Goal: Answer question/provide support

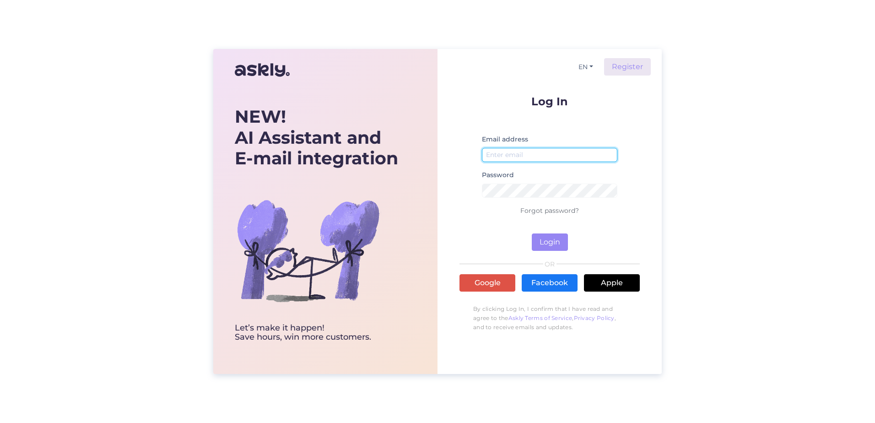
type input "[PERSON_NAME][EMAIL_ADDRESS][PERSON_NAME][DOMAIN_NAME]"
click at [551, 252] on div "Log In Email address kristina.tamme@feb.ee Password Forgot password? Login OR G…" at bounding box center [550, 216] width 180 height 241
click at [550, 243] on button "Login" at bounding box center [550, 241] width 36 height 17
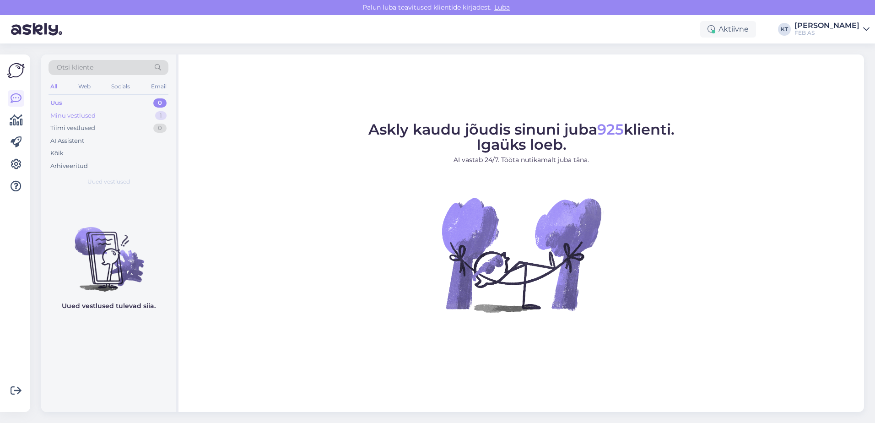
click at [67, 110] on div "Minu vestlused 1" at bounding box center [109, 115] width 120 height 13
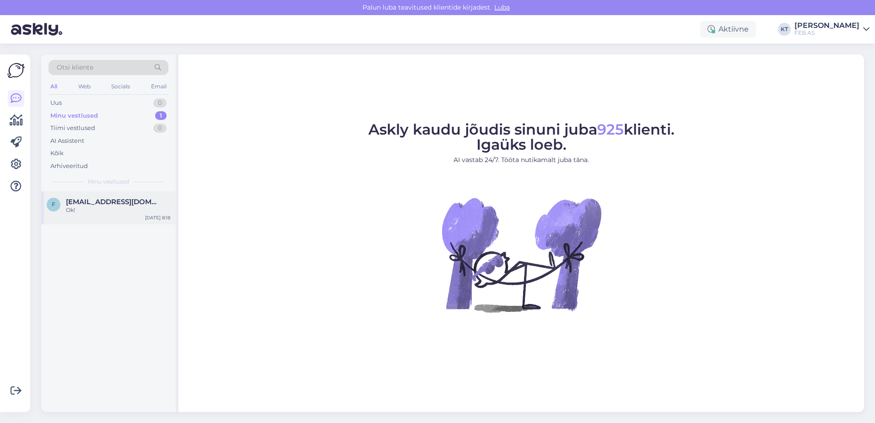
click at [91, 197] on div "f felikavendel35@gmail.com Ok! Sep 3 8:18" at bounding box center [108, 207] width 135 height 33
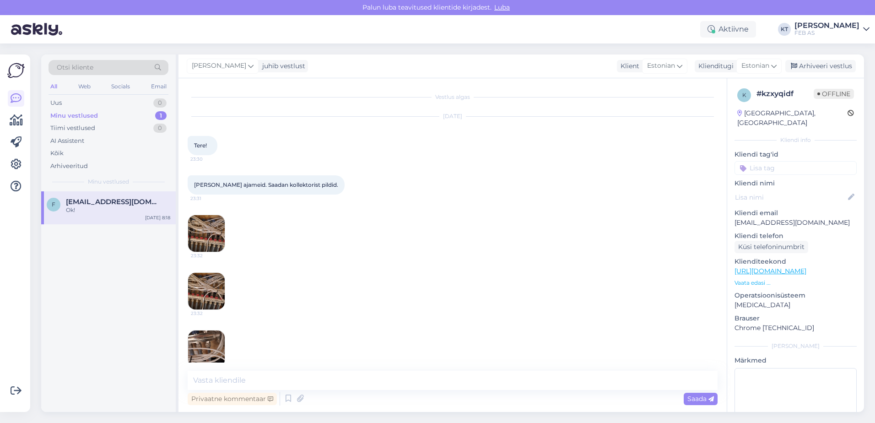
scroll to position [334, 0]
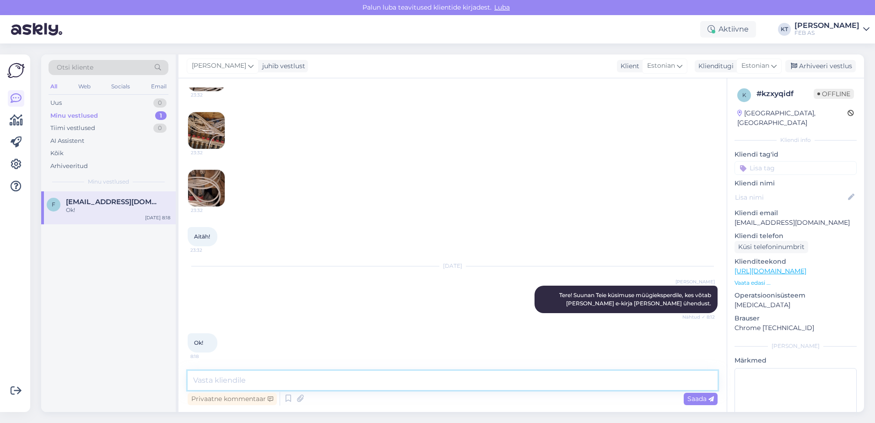
click at [400, 374] on textarea at bounding box center [453, 380] width 530 height 19
type textarea "Kas oskate öelda, mis firma kollektoriga täpsemalt tegu?"
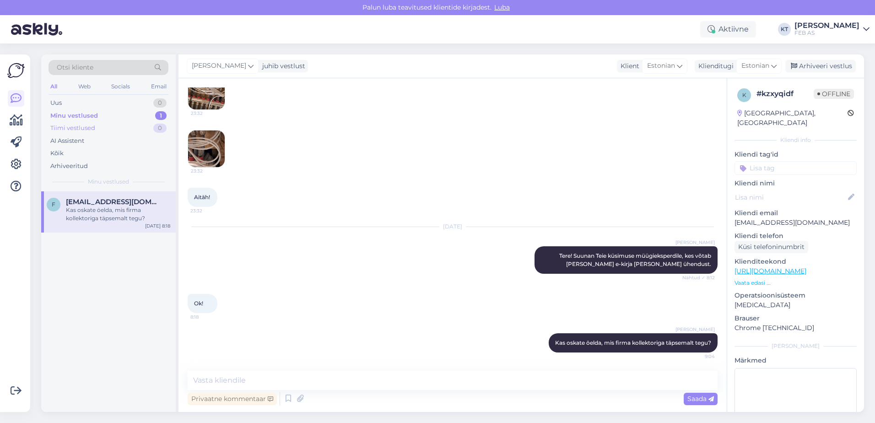
click at [115, 128] on div "Tiimi vestlused 0" at bounding box center [109, 128] width 120 height 13
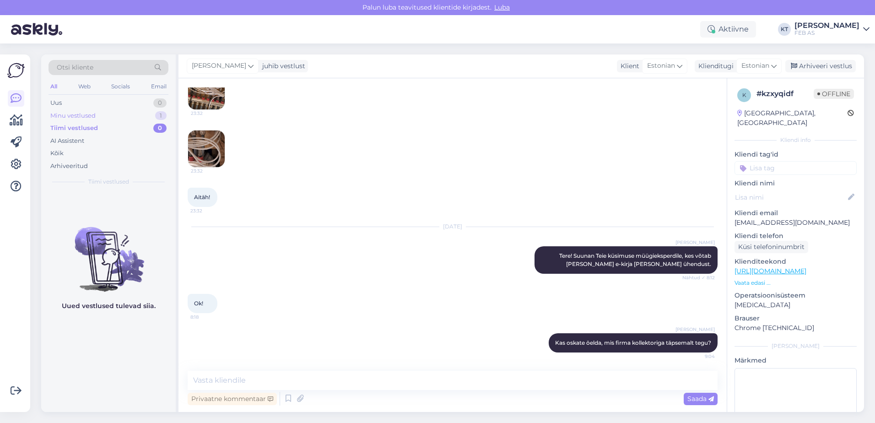
click at [119, 110] on div "Minu vestlused 1" at bounding box center [109, 115] width 120 height 13
